Goal: Transaction & Acquisition: Purchase product/service

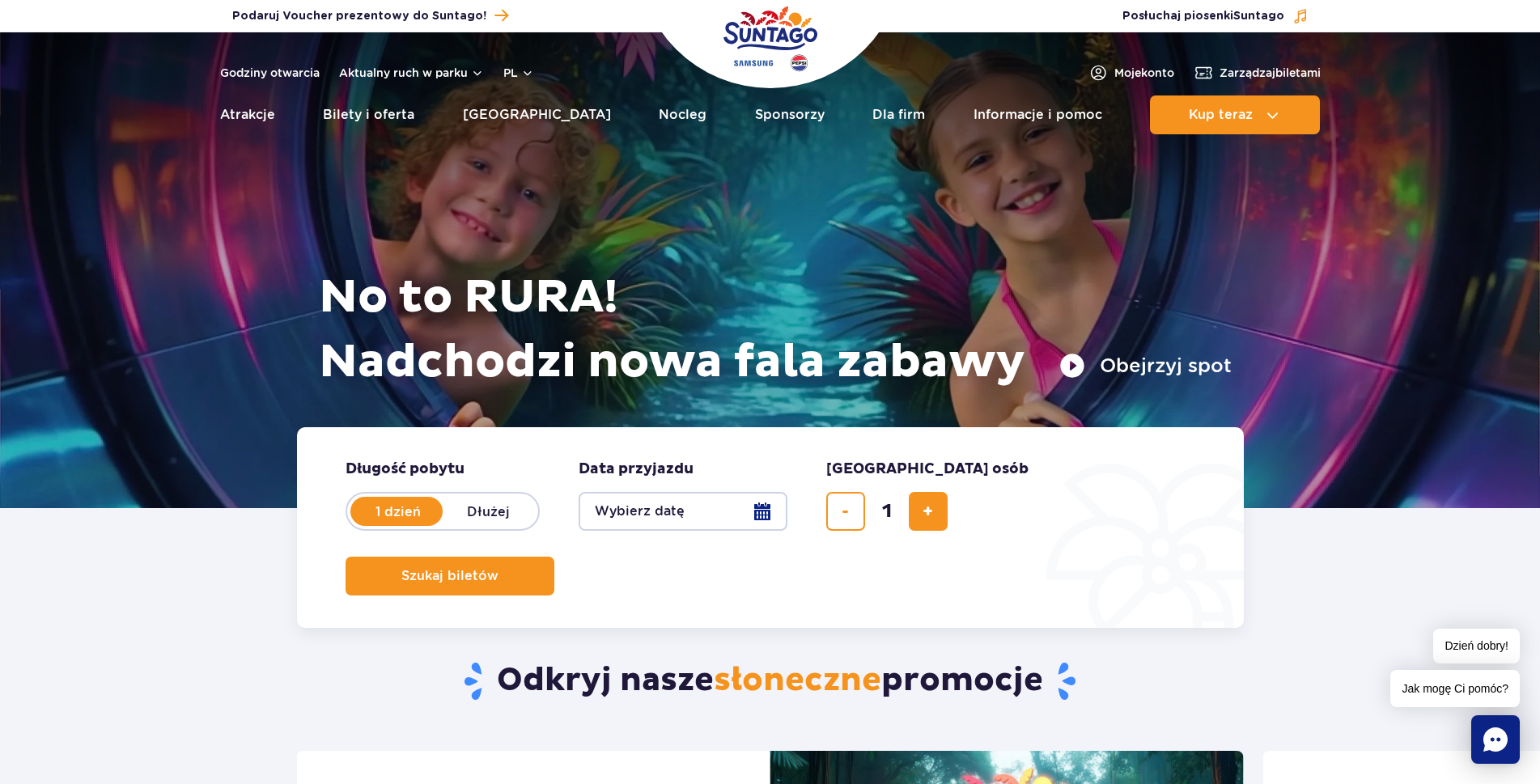
click at [735, 510] on button "Wybierz datę" at bounding box center [683, 511] width 209 height 39
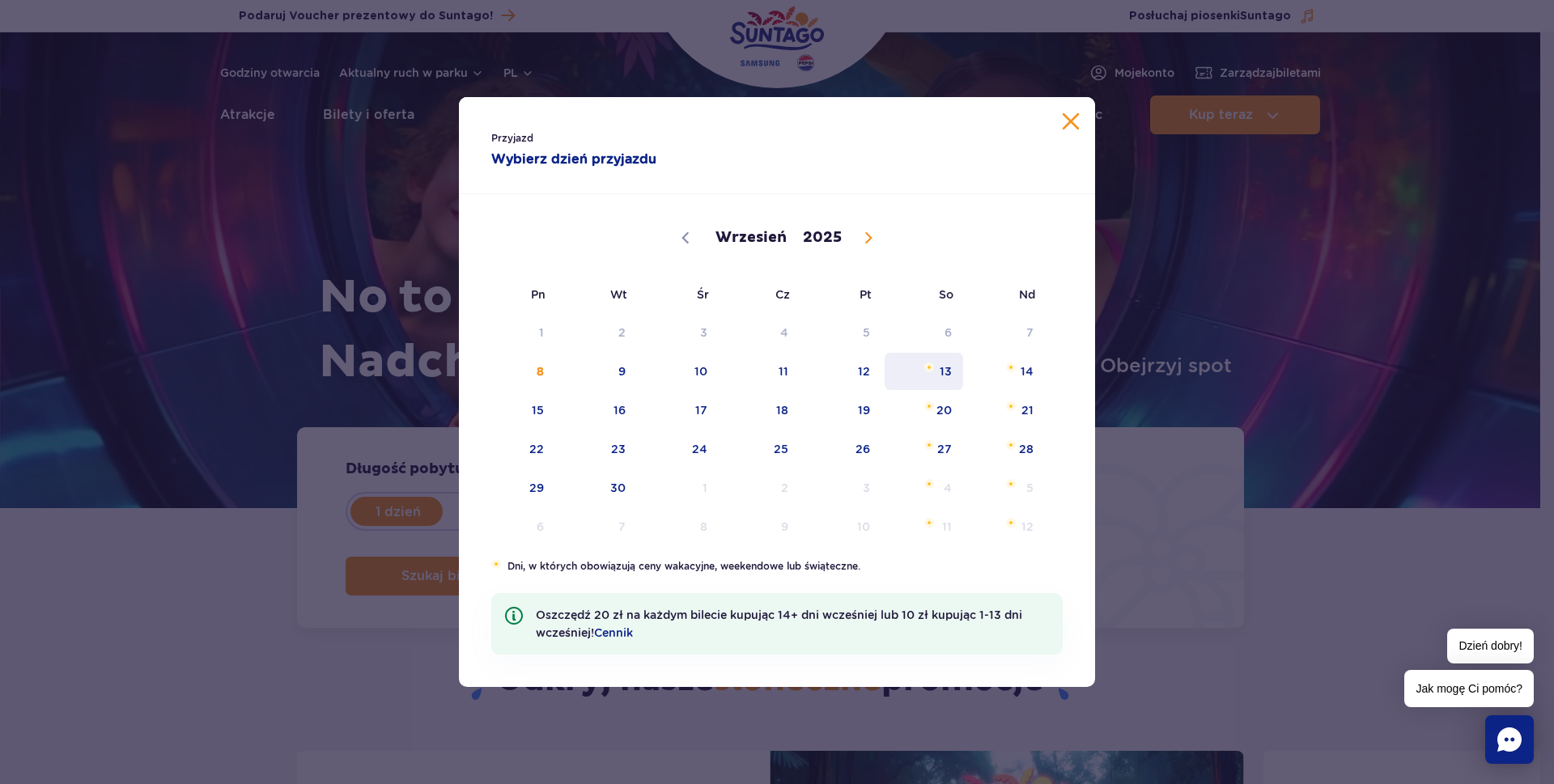
click at [921, 372] on span "13" at bounding box center [923, 371] width 82 height 38
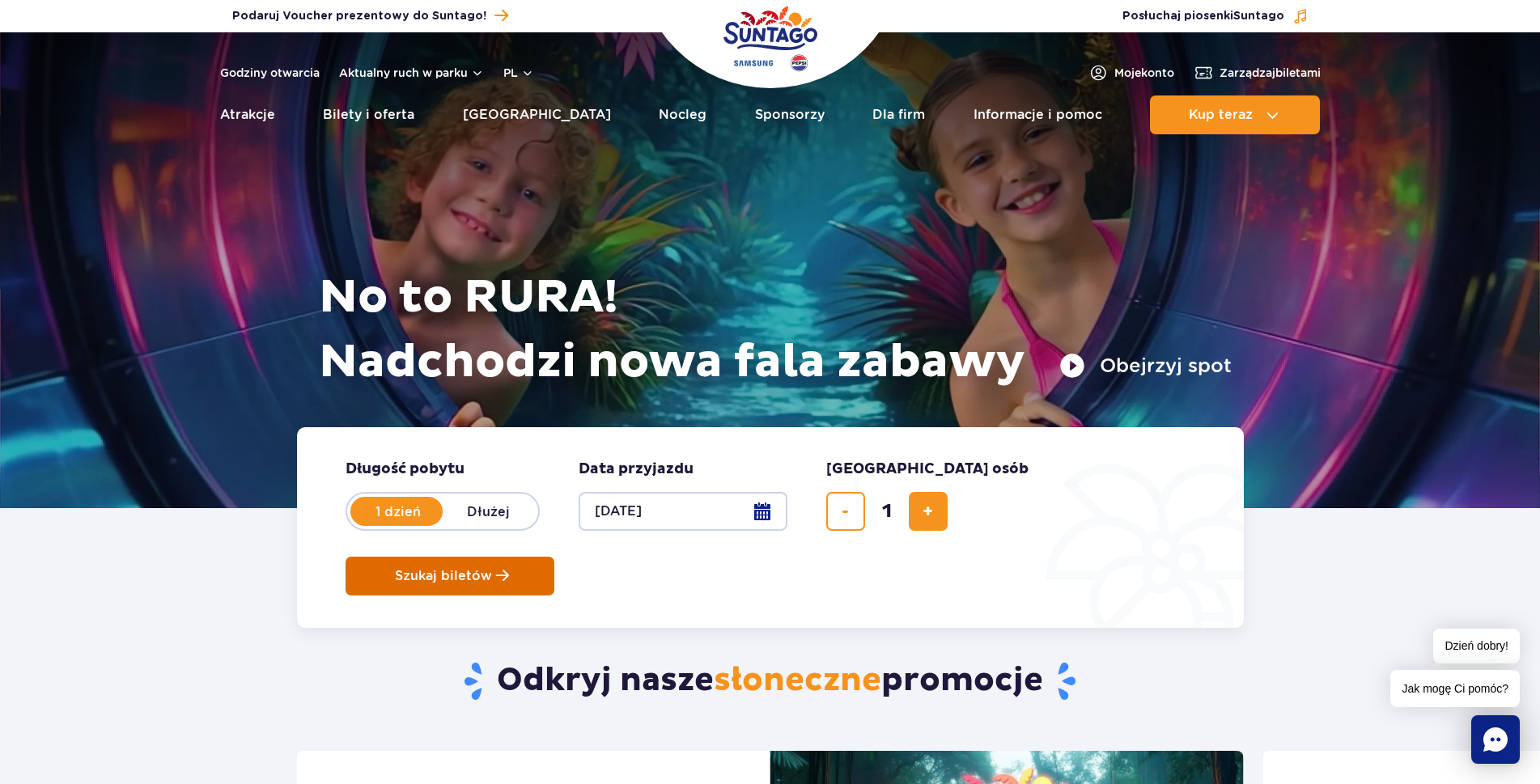
click at [554, 557] on button "Szukaj biletów" at bounding box center [450, 576] width 209 height 39
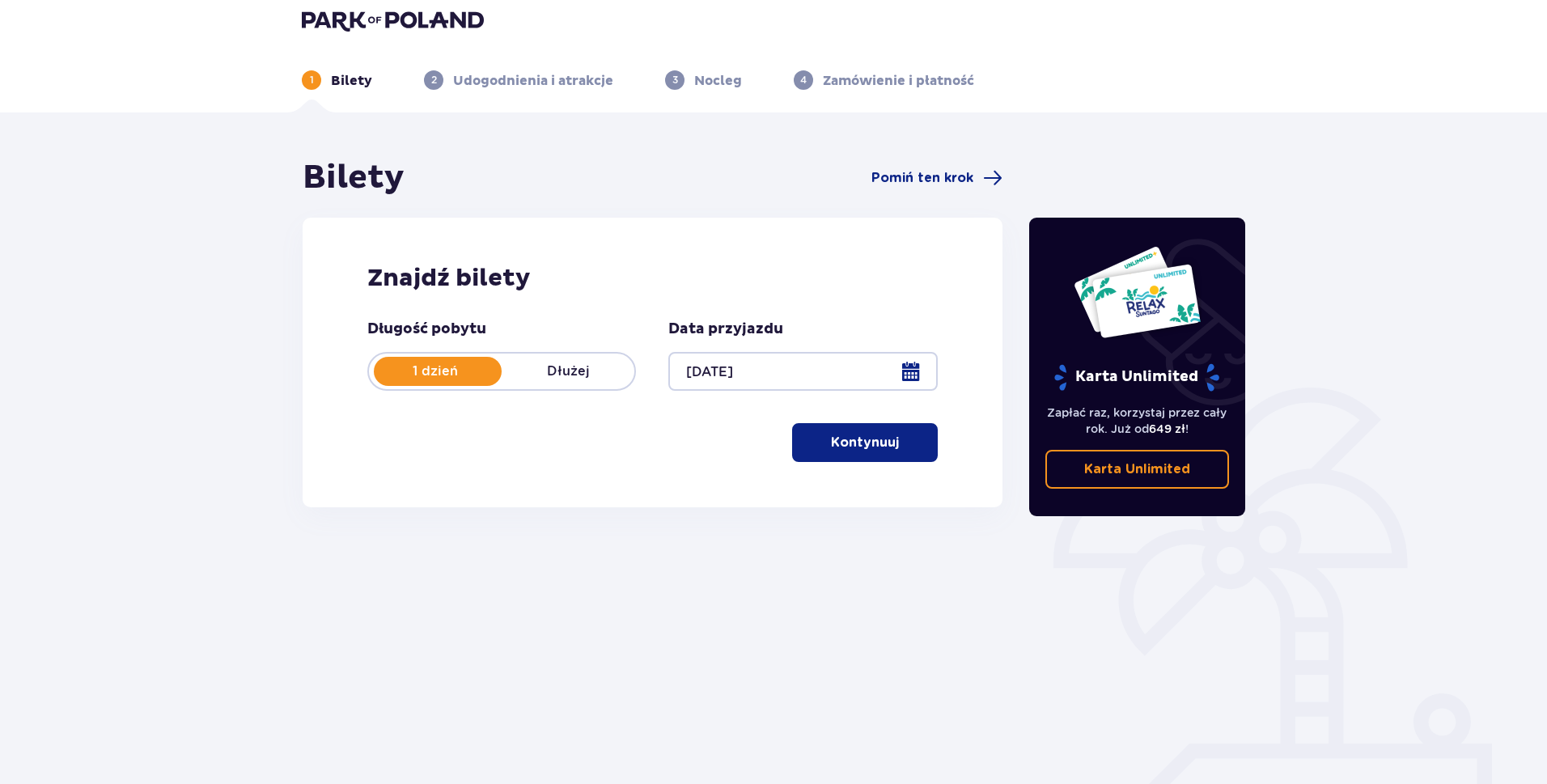
scroll to position [58, 0]
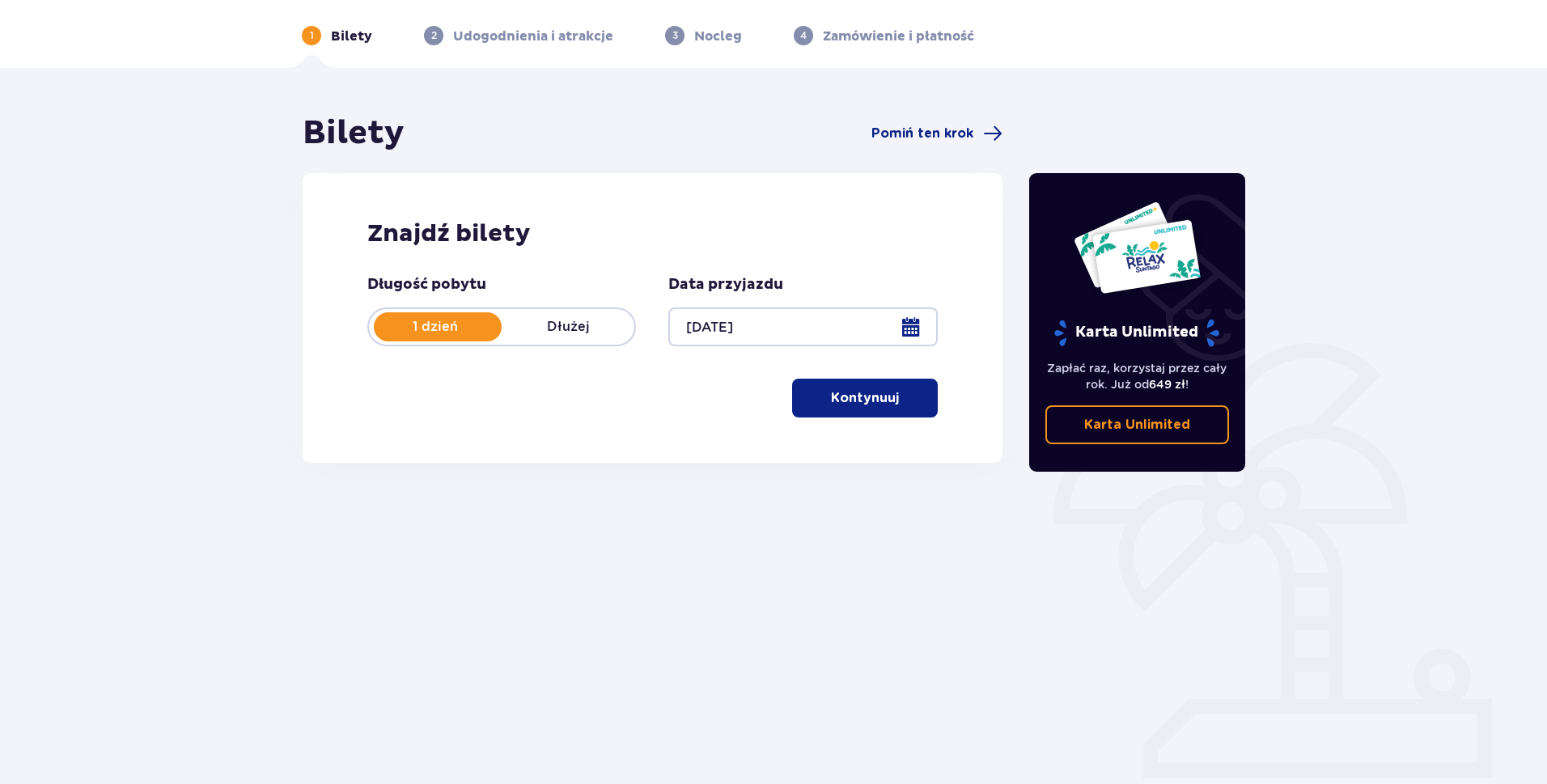
click at [856, 412] on button "Kontynuuj" at bounding box center [864, 398] width 145 height 39
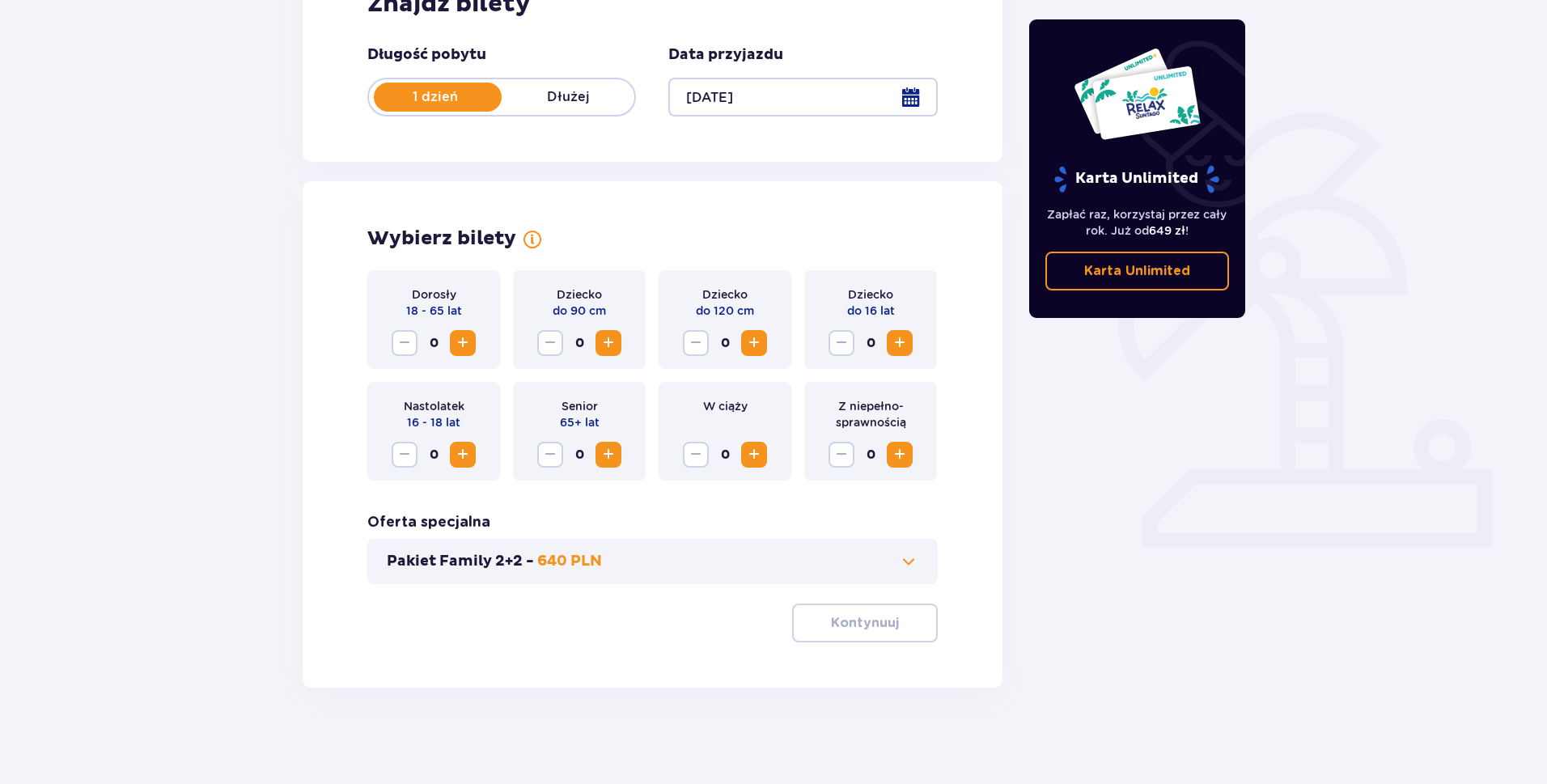
scroll to position [289, 0]
click at [468, 341] on span "Increase" at bounding box center [462, 342] width 19 height 19
click at [870, 624] on p "Kontynuuj" at bounding box center [865, 622] width 68 height 17
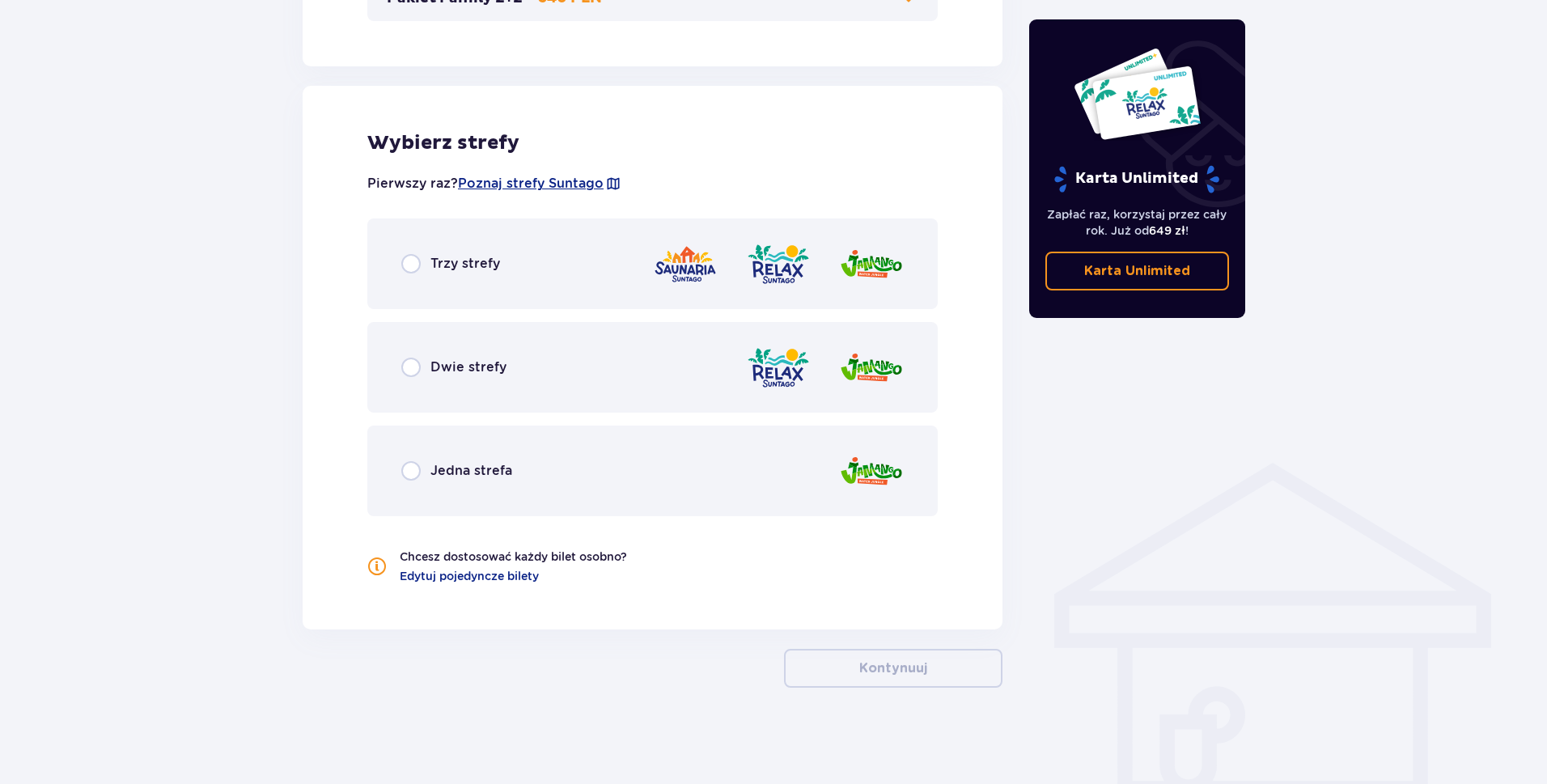
scroll to position [851, 0]
click at [654, 369] on div "Dwie strefy" at bounding box center [652, 366] width 570 height 91
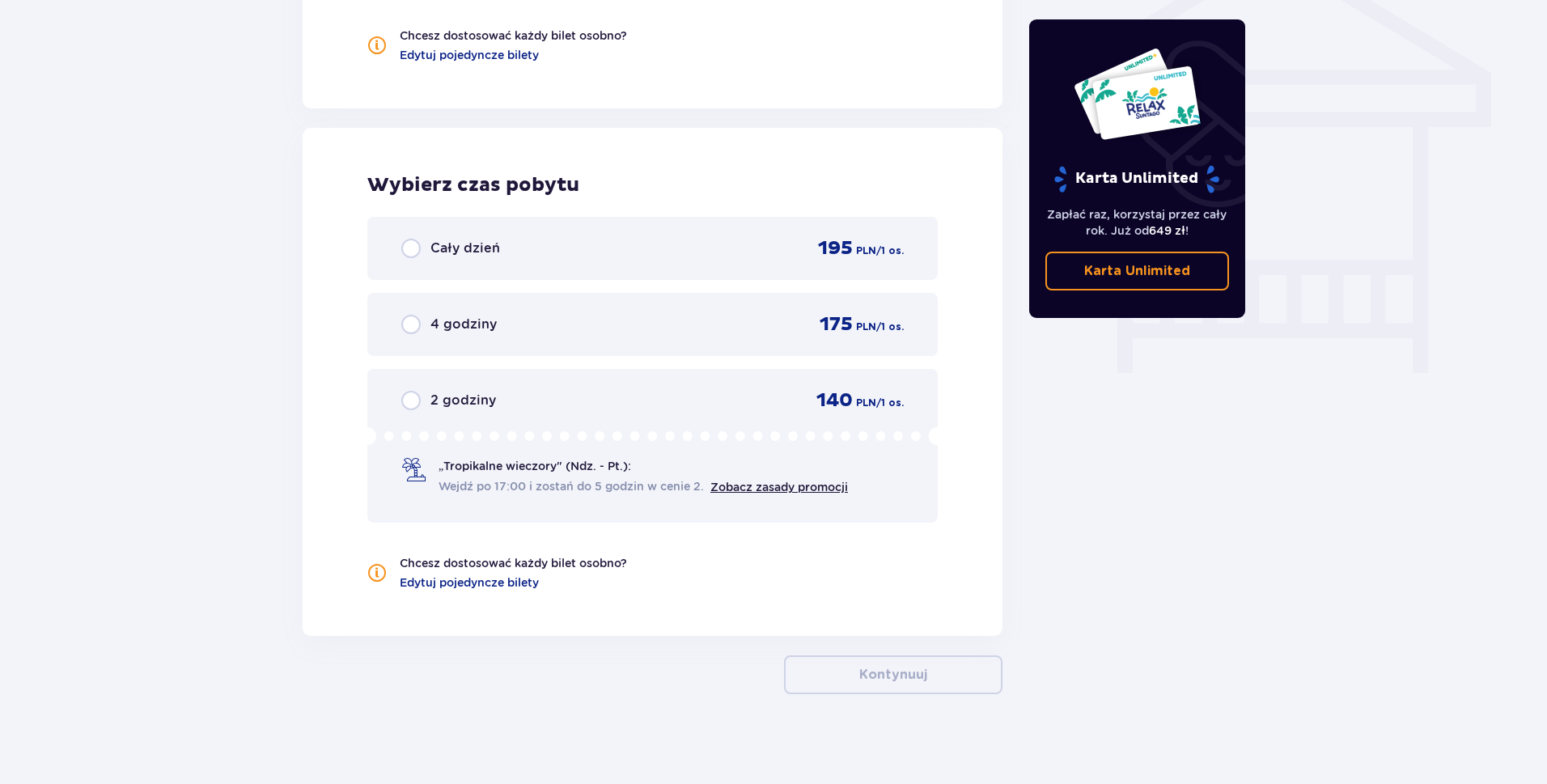
scroll to position [1379, 0]
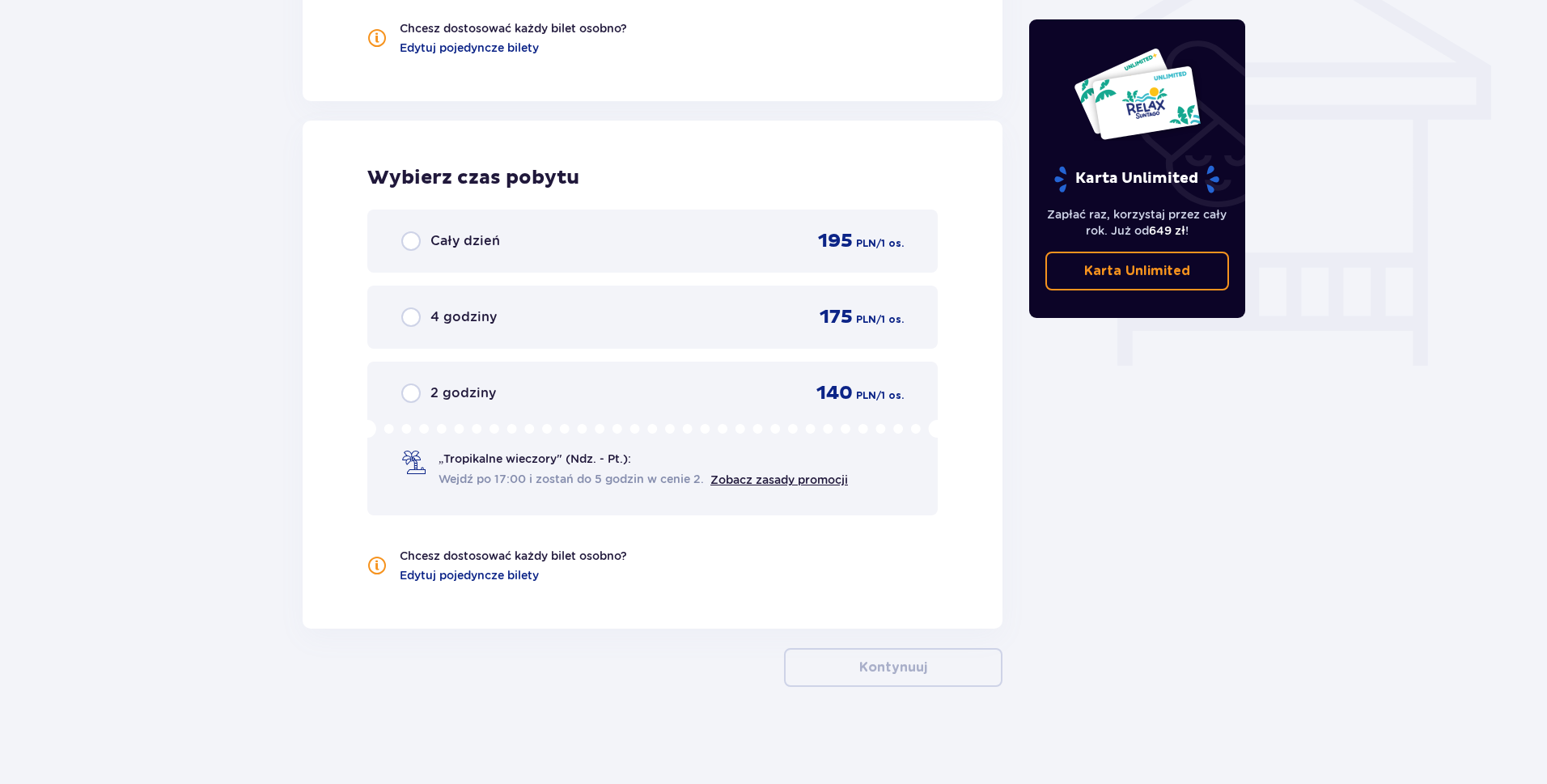
click at [455, 321] on p "4 godziny" at bounding box center [463, 317] width 66 height 17
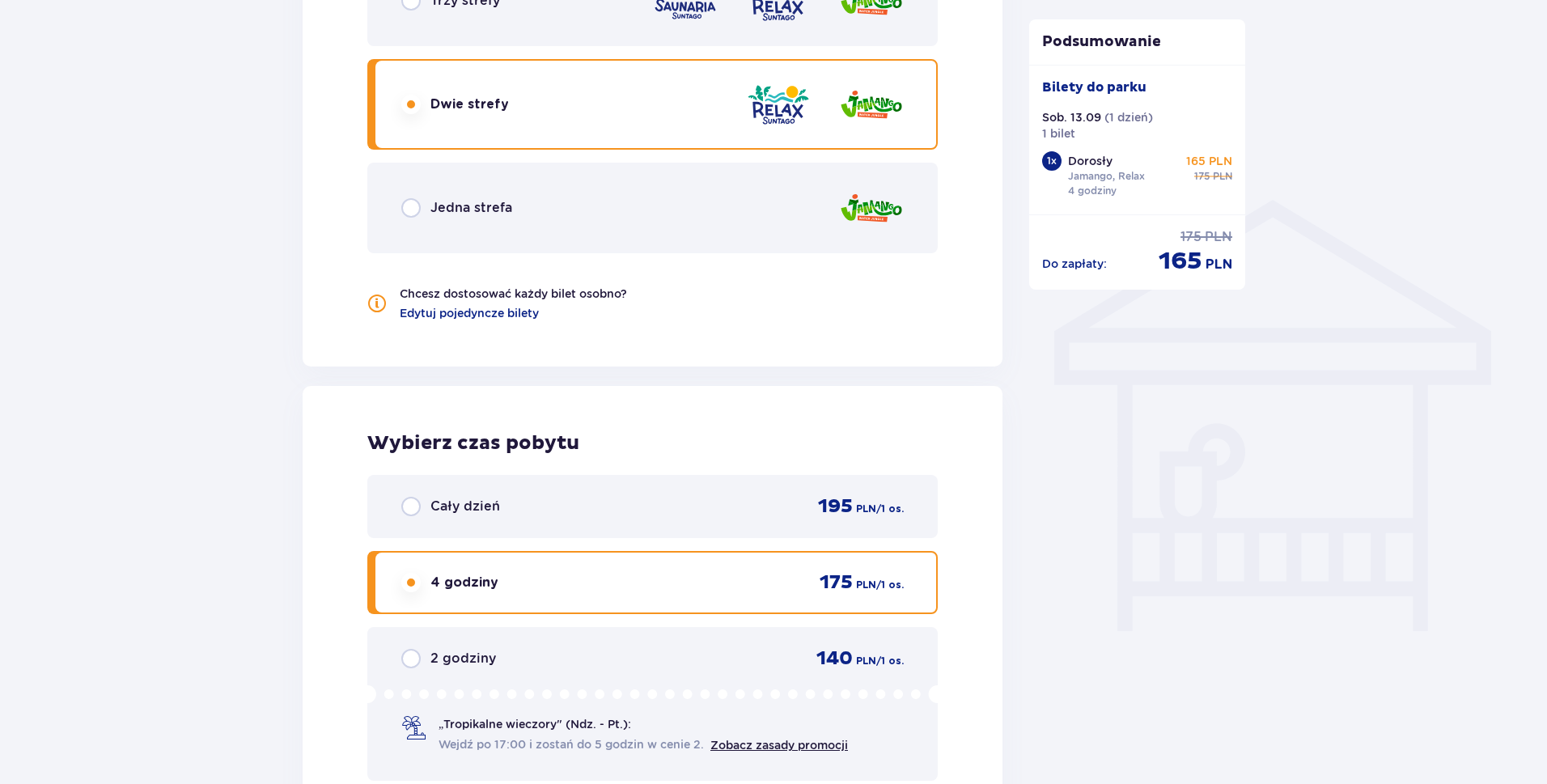
scroll to position [813, 0]
